Goal: Task Accomplishment & Management: Use online tool/utility

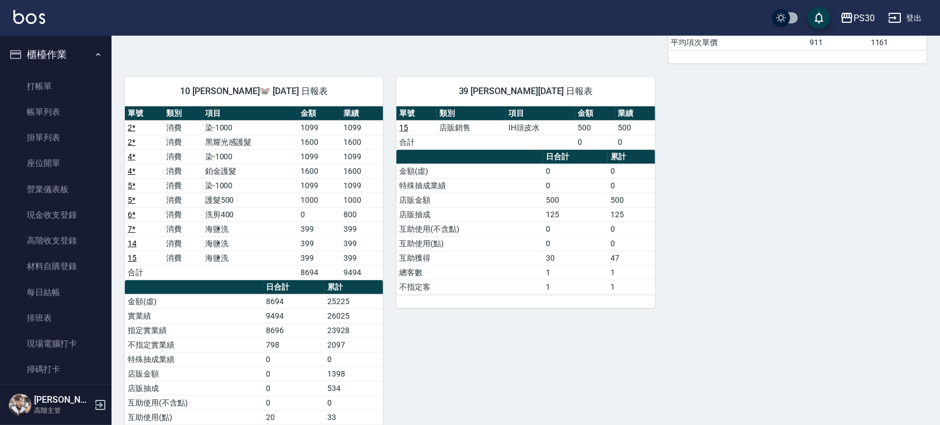
scroll to position [440, 0]
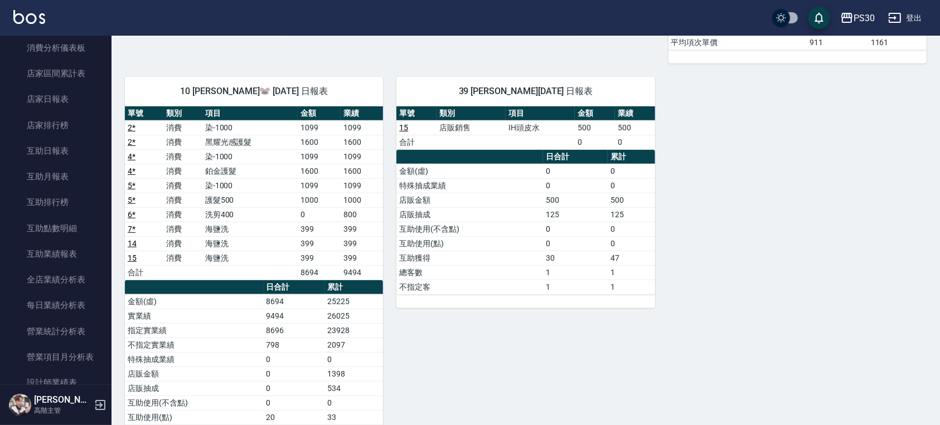
click at [31, 19] on img at bounding box center [29, 17] width 32 height 14
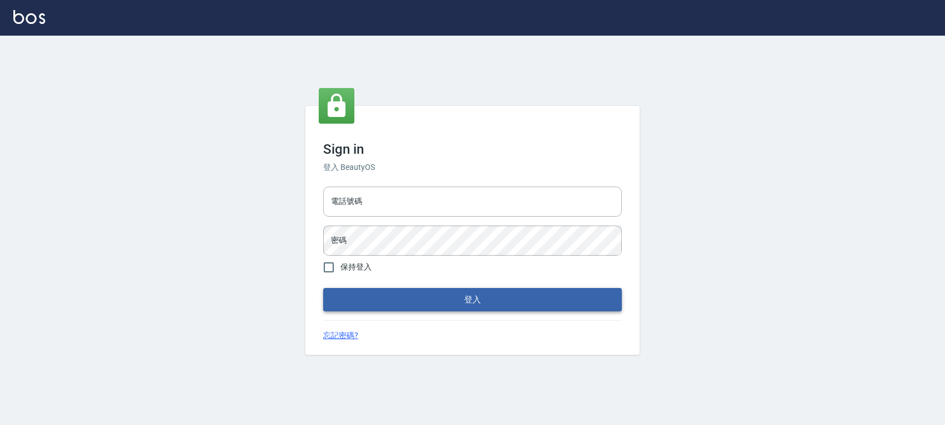
type input "0972392966"
click at [452, 303] on button "登入" at bounding box center [472, 299] width 299 height 23
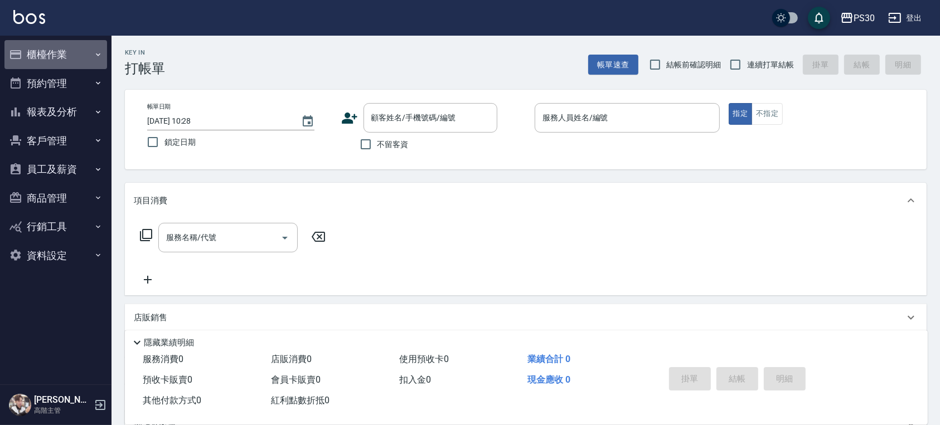
click at [70, 60] on button "櫃檯作業" at bounding box center [55, 54] width 103 height 29
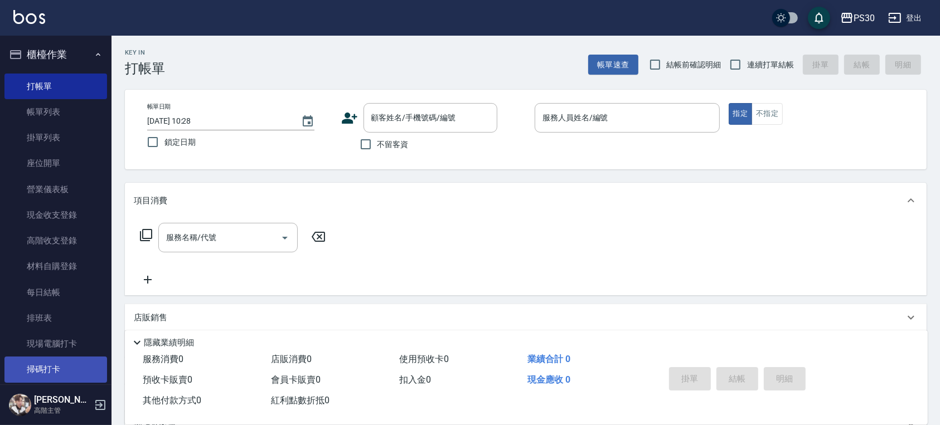
click at [81, 366] on link "掃碼打卡" at bounding box center [55, 370] width 103 height 26
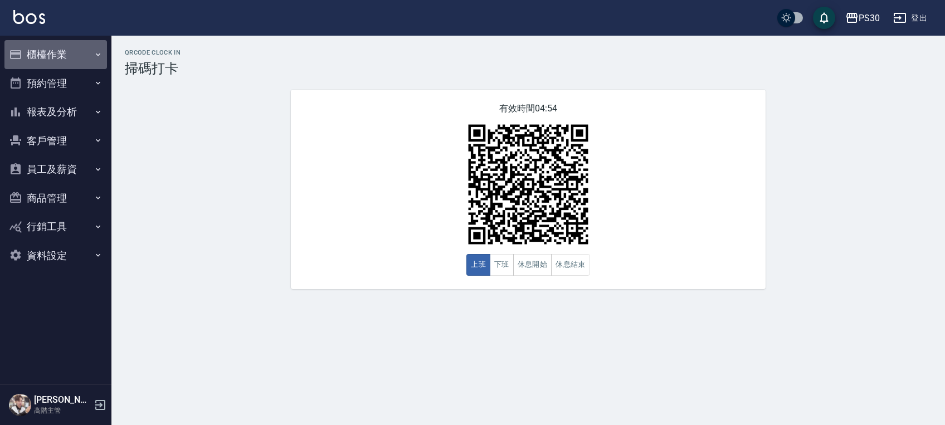
click at [43, 49] on button "櫃檯作業" at bounding box center [55, 54] width 103 height 29
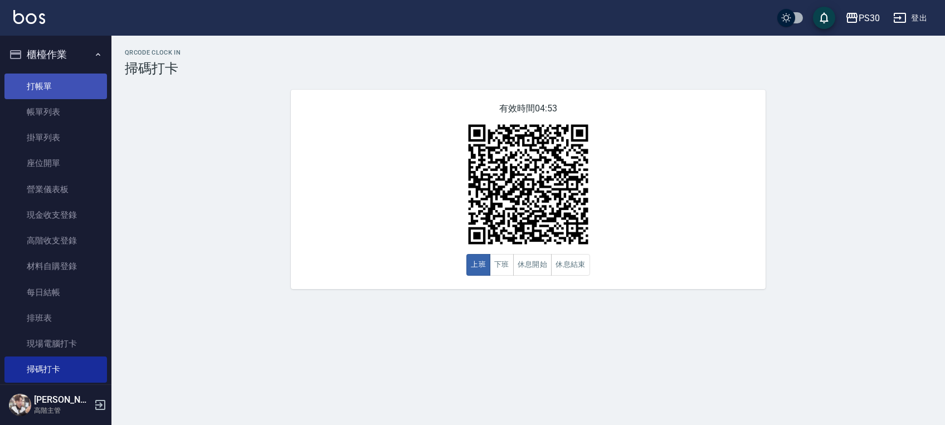
click at [57, 89] on link "打帳單" at bounding box center [55, 87] width 103 height 26
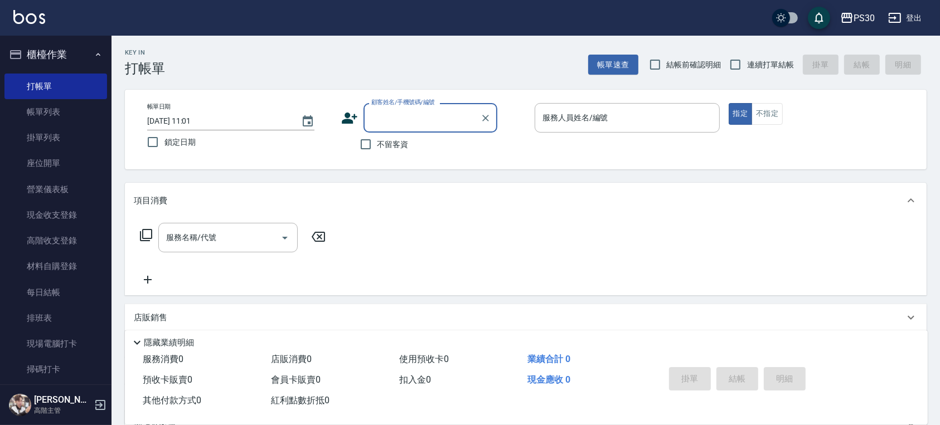
click at [750, 246] on div "服務名稱/代號 服務名稱/代號" at bounding box center [525, 256] width 801 height 77
